Goal: Task Accomplishment & Management: Complete application form

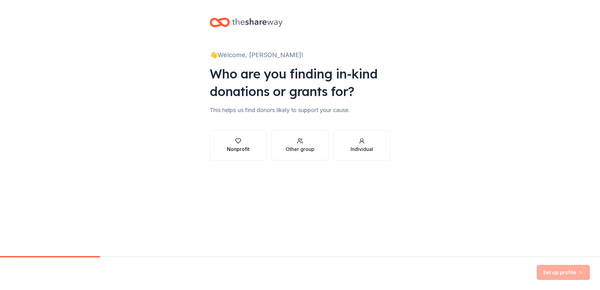
click at [254, 148] on button "Nonprofit" at bounding box center [238, 145] width 57 height 30
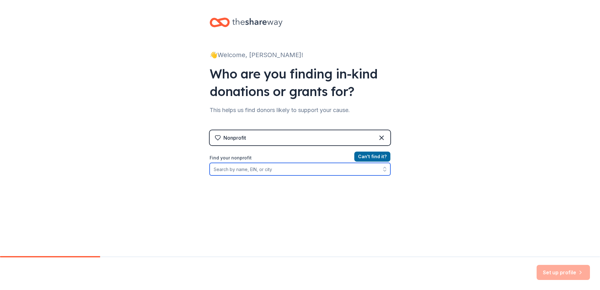
click at [289, 170] on input "Find your nonprofit" at bounding box center [300, 169] width 181 height 13
type input "[US_EMPLOYER_IDENTIFICATION_NUMBER]"
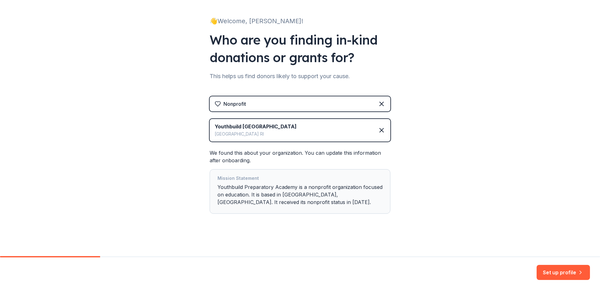
scroll to position [34, 0]
click at [571, 272] on button "Set up profile" at bounding box center [563, 272] width 53 height 15
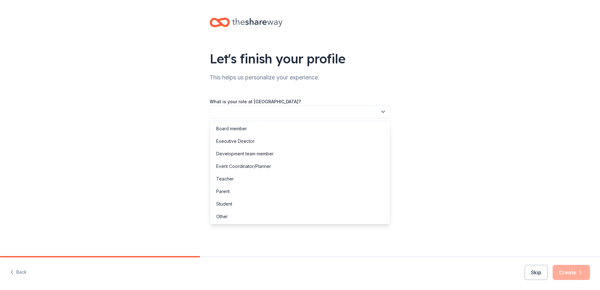
click at [280, 111] on button "button" at bounding box center [300, 111] width 181 height 13
click at [221, 216] on div "Other" at bounding box center [222, 217] width 12 height 8
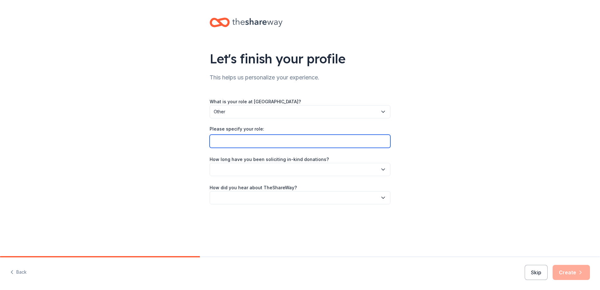
click at [237, 141] on input "Please specify your role:" at bounding box center [300, 141] width 181 height 13
type input "Director of Strategic Initiatives and Compliance"
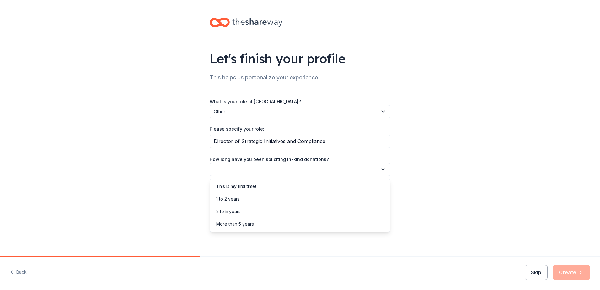
click at [251, 169] on button "button" at bounding box center [300, 169] width 181 height 13
click at [255, 186] on div "This is my first time!" at bounding box center [236, 187] width 40 height 8
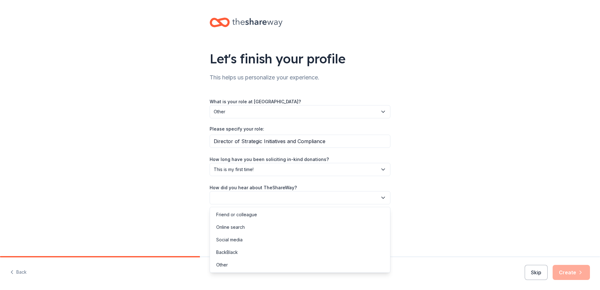
click at [382, 198] on icon "button" at bounding box center [383, 198] width 6 height 6
click at [236, 225] on div "Online search" at bounding box center [230, 227] width 29 height 8
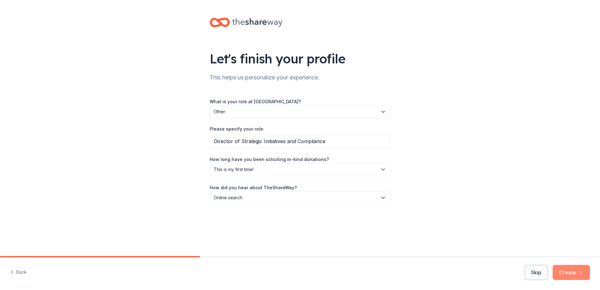
click at [571, 274] on button "Create" at bounding box center [571, 272] width 37 height 15
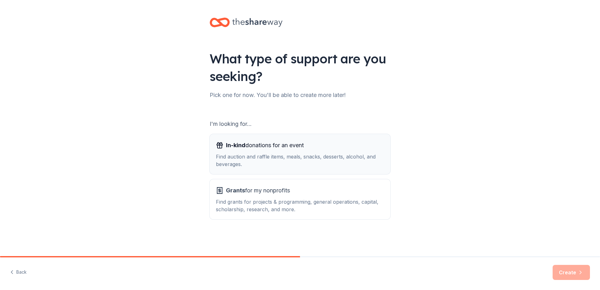
click at [286, 159] on div "Find auction and raffle items, meals, snacks, desserts, alcohol, and beverages." at bounding box center [300, 160] width 168 height 15
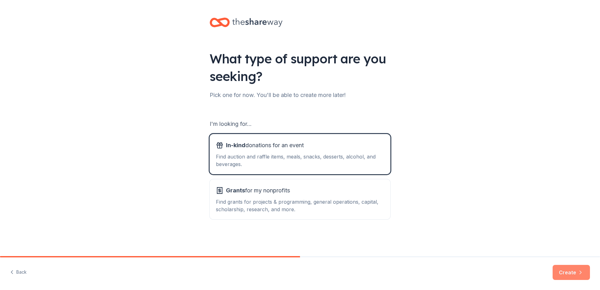
click at [577, 269] on button "Create" at bounding box center [571, 272] width 37 height 15
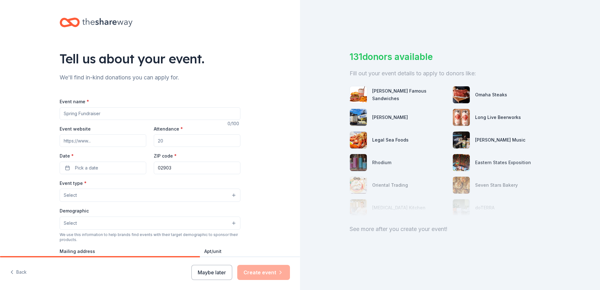
click at [137, 113] on input "Event name *" at bounding box center [150, 113] width 181 height 13
click at [101, 113] on input "Event name *" at bounding box center [150, 113] width 181 height 13
type input "YouthBuild Preparatory Academy Holiday Showcase and Signing"
click at [115, 140] on input "Event website" at bounding box center [103, 140] width 87 height 13
click at [184, 142] on input "Attendance *" at bounding box center [197, 140] width 87 height 13
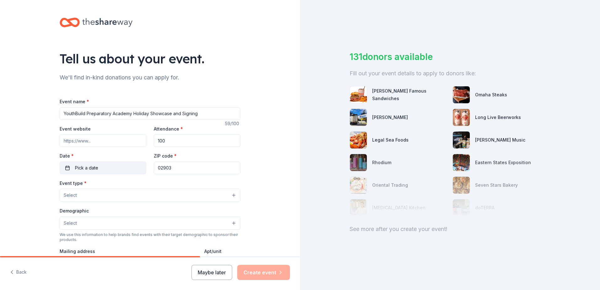
type input "100"
click at [93, 168] on span "Pick a date" at bounding box center [86, 168] width 23 height 8
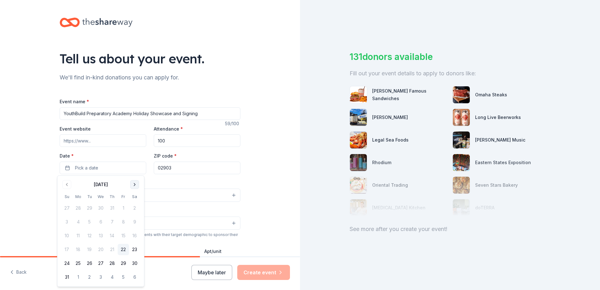
click at [133, 186] on button "Go to next month" at bounding box center [134, 184] width 9 height 9
click at [136, 237] on button "20" at bounding box center [134, 235] width 11 height 11
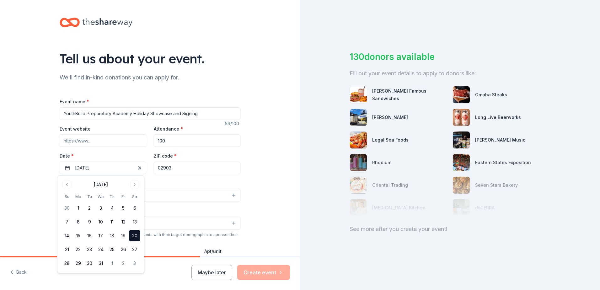
click at [32, 176] on div "Tell us about your event. We'll find in-kind donations you can apply for. Event…" at bounding box center [150, 209] width 300 height 418
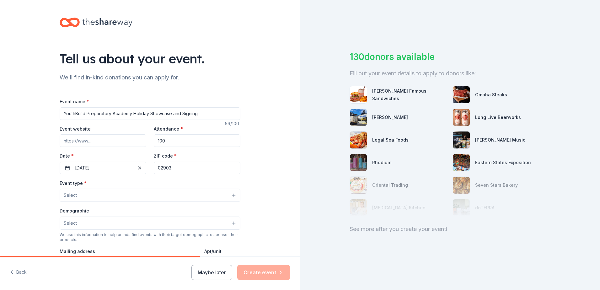
click at [232, 194] on button "Select" at bounding box center [150, 195] width 181 height 13
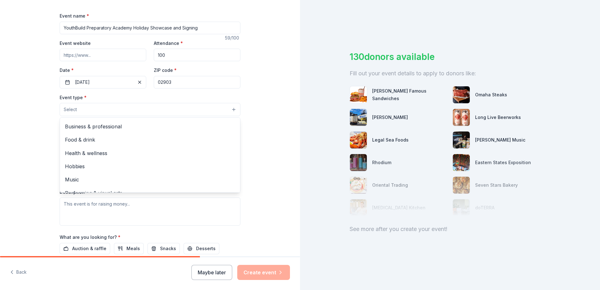
scroll to position [21, 0]
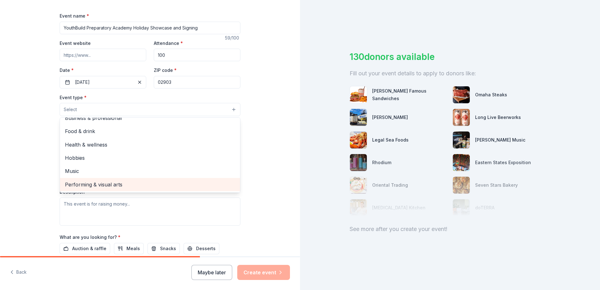
click at [107, 184] on span "Performing & visual arts" at bounding box center [150, 184] width 170 height 8
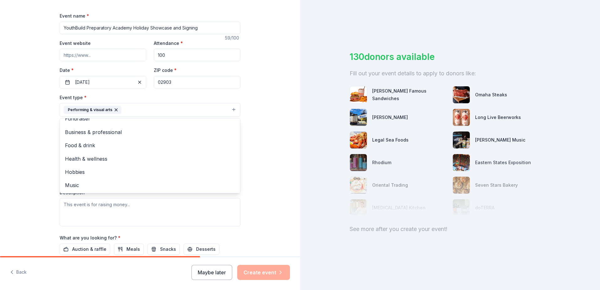
click at [26, 155] on div "Tell us about your event. We'll find in-kind donations you can apply for. Event…" at bounding box center [150, 123] width 300 height 418
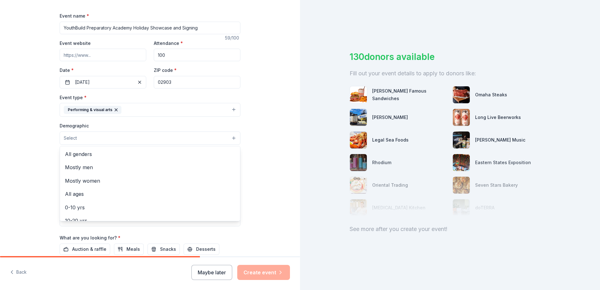
click at [232, 138] on button "Select" at bounding box center [150, 138] width 181 height 13
click at [132, 195] on span "All ages" at bounding box center [150, 194] width 170 height 8
click at [35, 168] on div "Tell us about your event. We'll find in-kind donations you can apply for. Event…" at bounding box center [150, 123] width 300 height 419
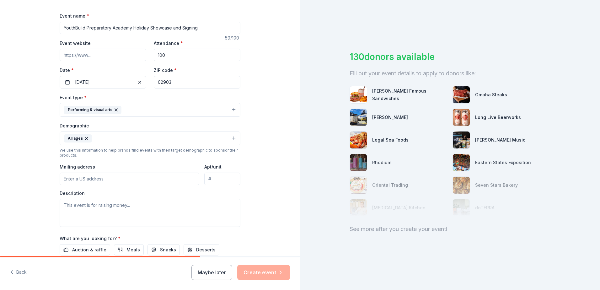
click at [109, 178] on input "Mailing address" at bounding box center [130, 179] width 140 height 13
click at [109, 178] on input "[GEOGRAPHIC_DATA]" at bounding box center [130, 179] width 140 height 13
type input "[GEOGRAPHIC_DATA]"
click at [139, 163] on div "Mailing address [GEOGRAPHIC_DATA]" at bounding box center [130, 174] width 140 height 22
click at [227, 179] on input "Apt/unit" at bounding box center [222, 179] width 36 height 13
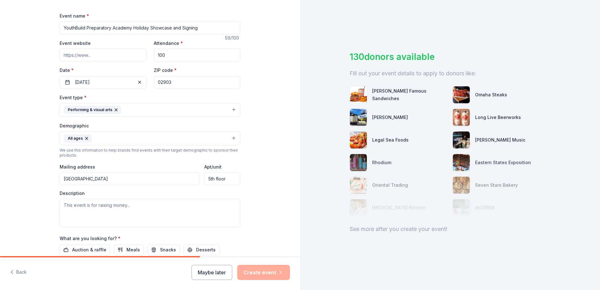
type input "5th floor"
click at [109, 177] on input "[GEOGRAPHIC_DATA]" at bounding box center [130, 179] width 140 height 13
type input "[GEOGRAPHIC_DATA]"
click at [30, 197] on div "Tell us about your event. We'll find in-kind donations you can apply for. Event…" at bounding box center [150, 123] width 300 height 419
click at [106, 207] on textarea at bounding box center [150, 213] width 181 height 28
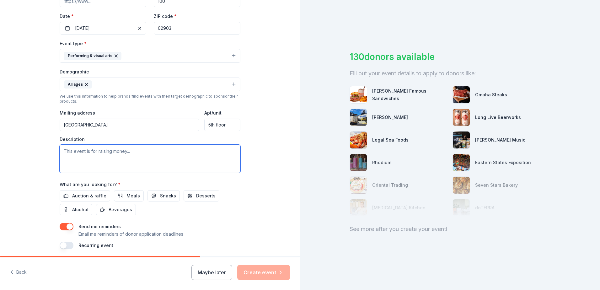
scroll to position [148, 0]
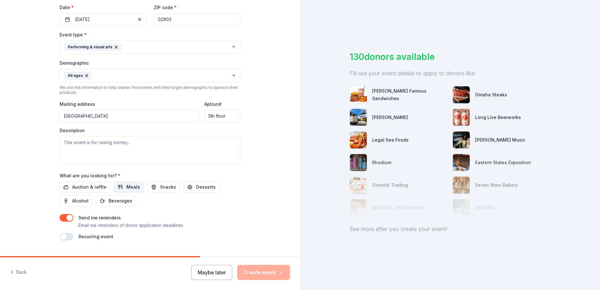
click at [126, 189] on span "Meals" at bounding box center [132, 187] width 13 height 8
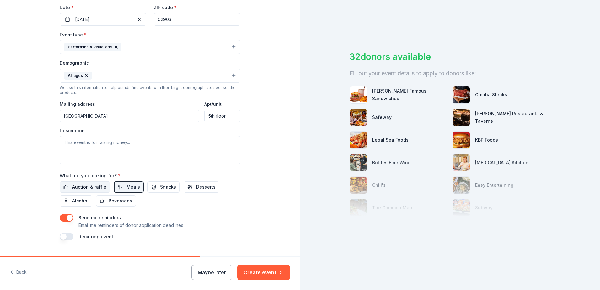
click at [86, 188] on span "Auction & raffle" at bounding box center [89, 187] width 34 height 8
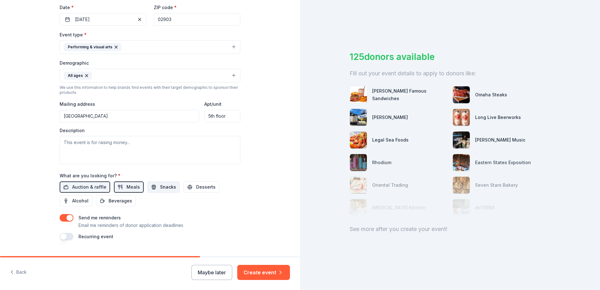
click at [160, 186] on span "Snacks" at bounding box center [168, 187] width 16 height 8
click at [196, 187] on span "Desserts" at bounding box center [205, 187] width 19 height 8
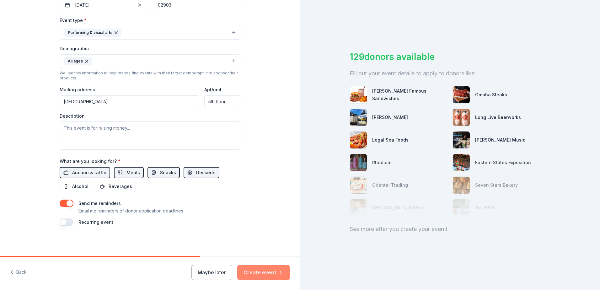
click at [264, 273] on button "Create event" at bounding box center [263, 272] width 53 height 15
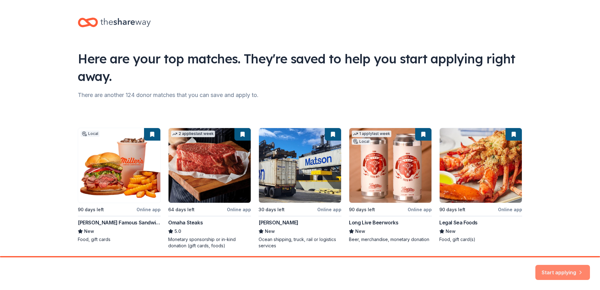
click at [555, 273] on button "Start applying" at bounding box center [562, 268] width 55 height 15
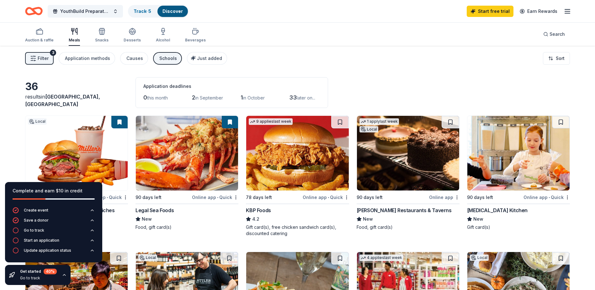
click at [567, 11] on line "button" at bounding box center [567, 11] width 5 height 0
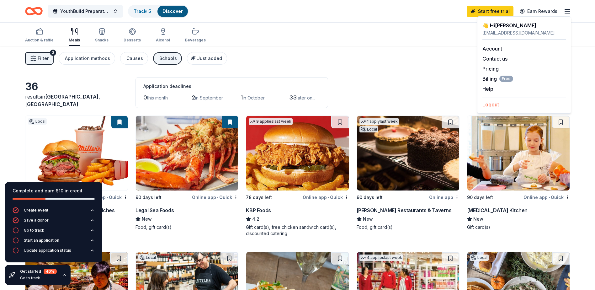
click at [490, 105] on button "Logout" at bounding box center [491, 105] width 17 height 8
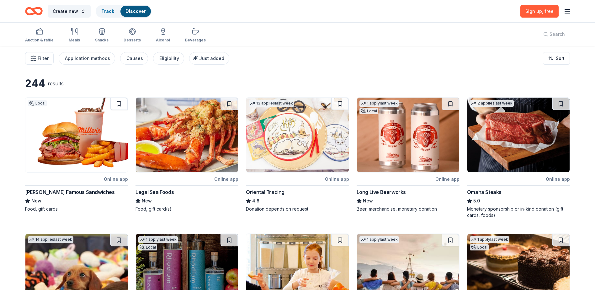
click at [569, 11] on line "button" at bounding box center [567, 11] width 5 height 0
click at [391, 30] on div "Auction & raffle Meals Snacks Desserts Alcohol Beverages Search" at bounding box center [297, 34] width 545 height 23
click at [569, 11] on line "button" at bounding box center [567, 11] width 5 height 0
click at [491, 60] on button "Log in" at bounding box center [490, 61] width 14 height 8
